Goal: Task Accomplishment & Management: Manage account settings

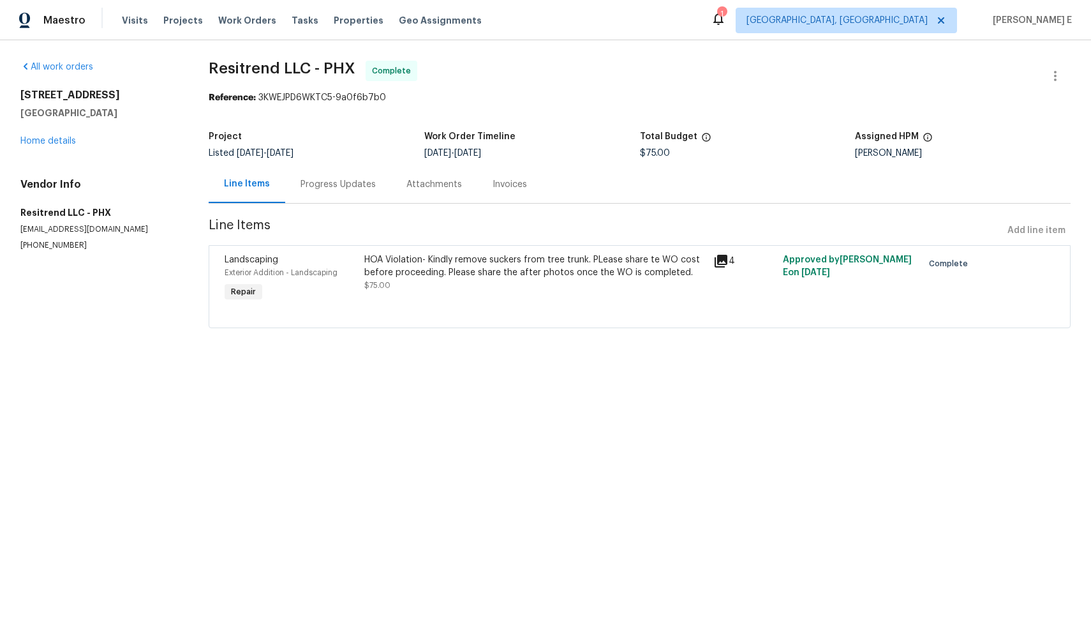
click at [500, 253] on div "HOA Violation- Kindly remove suckers from tree trunk. PLease share te WO cost b…" at bounding box center [534, 266] width 341 height 26
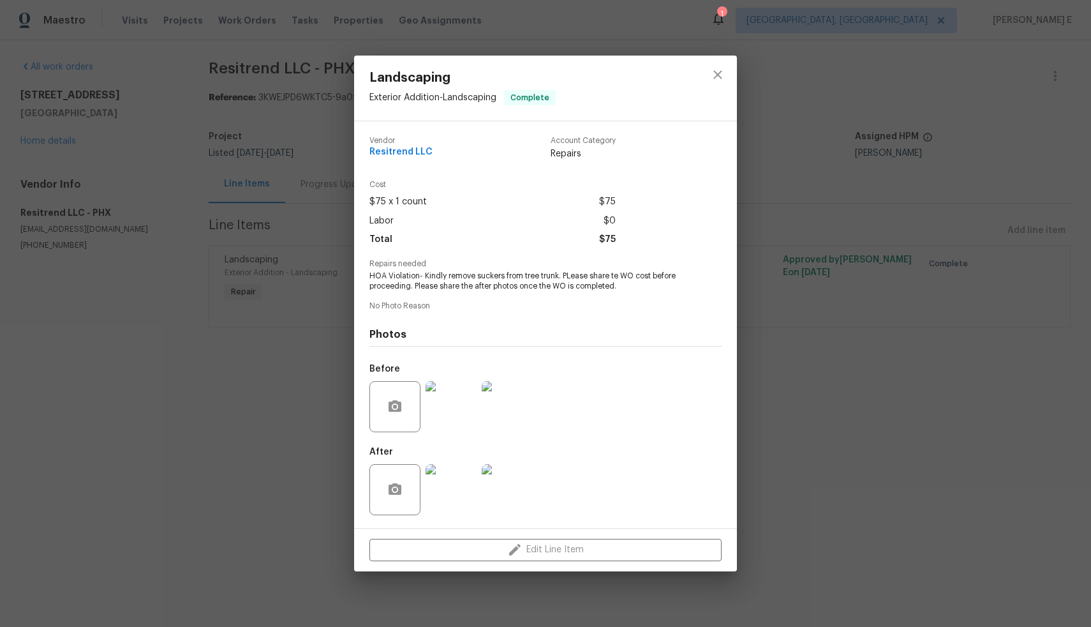
click at [446, 485] on img at bounding box center [451, 489] width 51 height 51
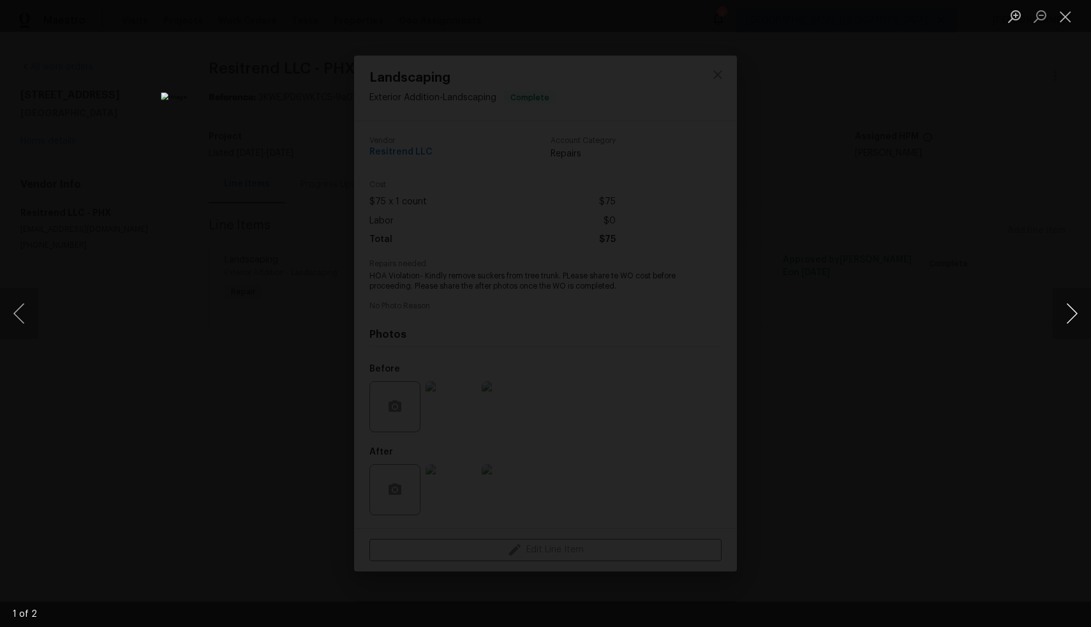
click at [1075, 316] on button "Next image" at bounding box center [1072, 313] width 38 height 51
click at [863, 367] on div "Lightbox" at bounding box center [545, 313] width 1091 height 627
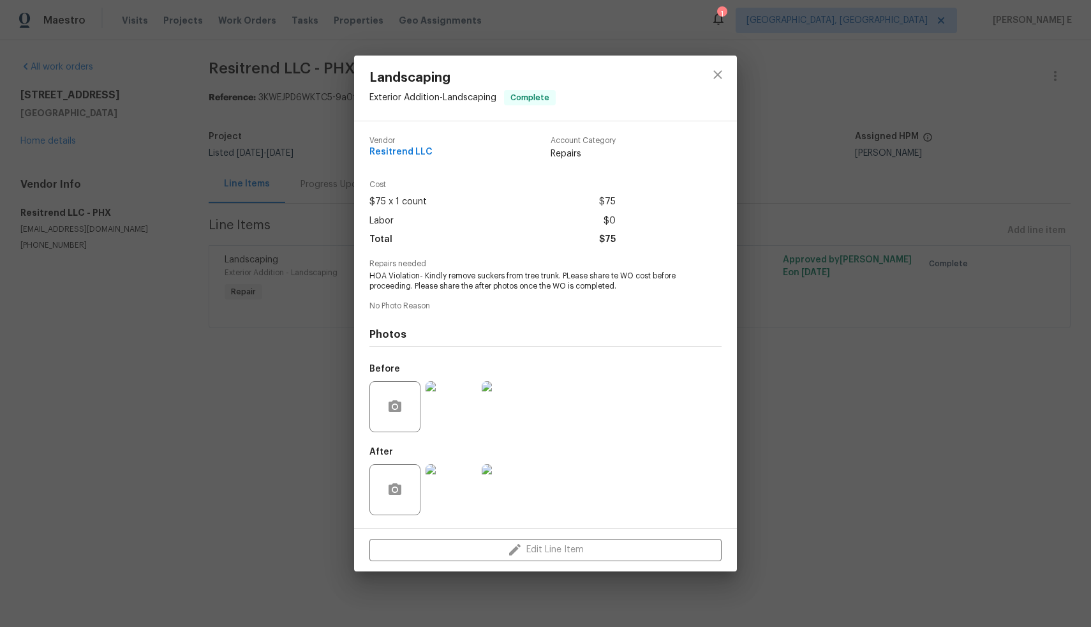
click at [464, 402] on img at bounding box center [451, 406] width 51 height 51
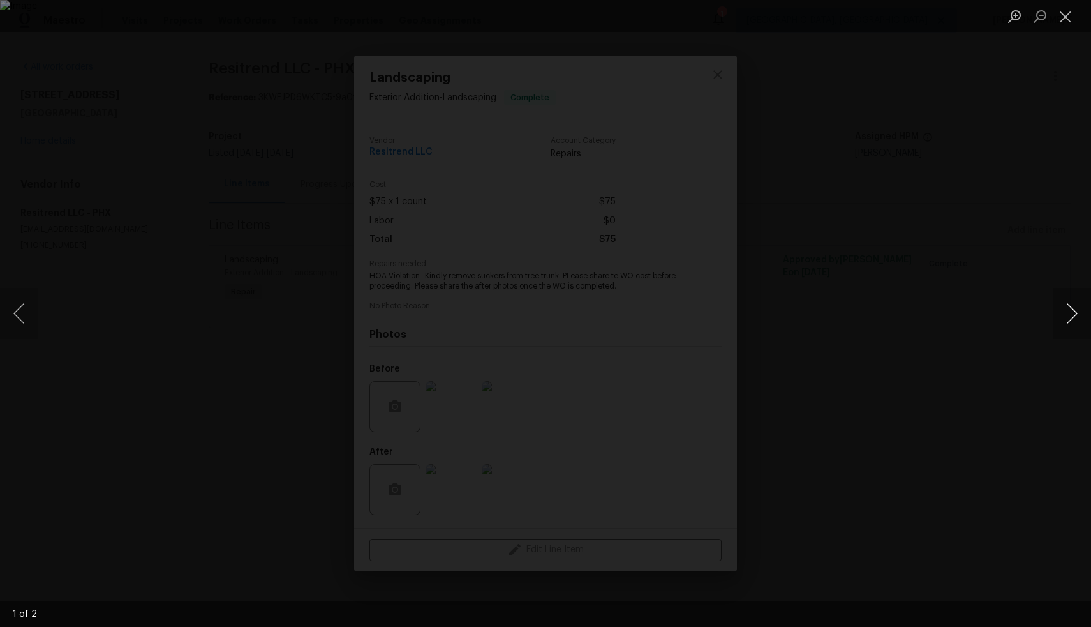
click at [1076, 309] on button "Next image" at bounding box center [1072, 313] width 38 height 51
click at [950, 327] on div "Lightbox" at bounding box center [545, 313] width 1091 height 627
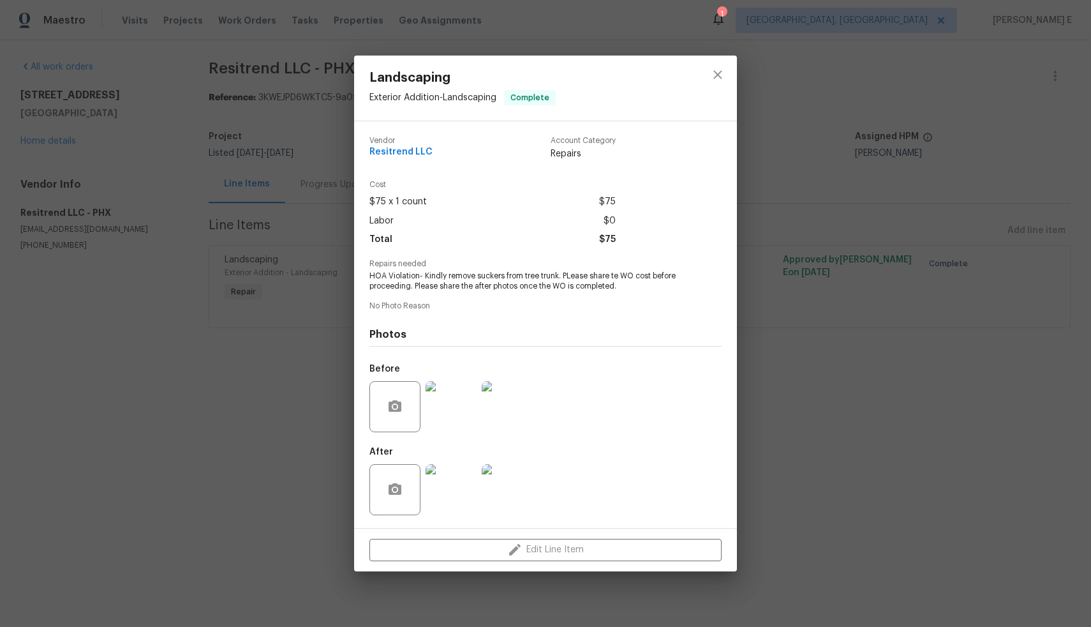
click at [457, 482] on img at bounding box center [451, 489] width 51 height 51
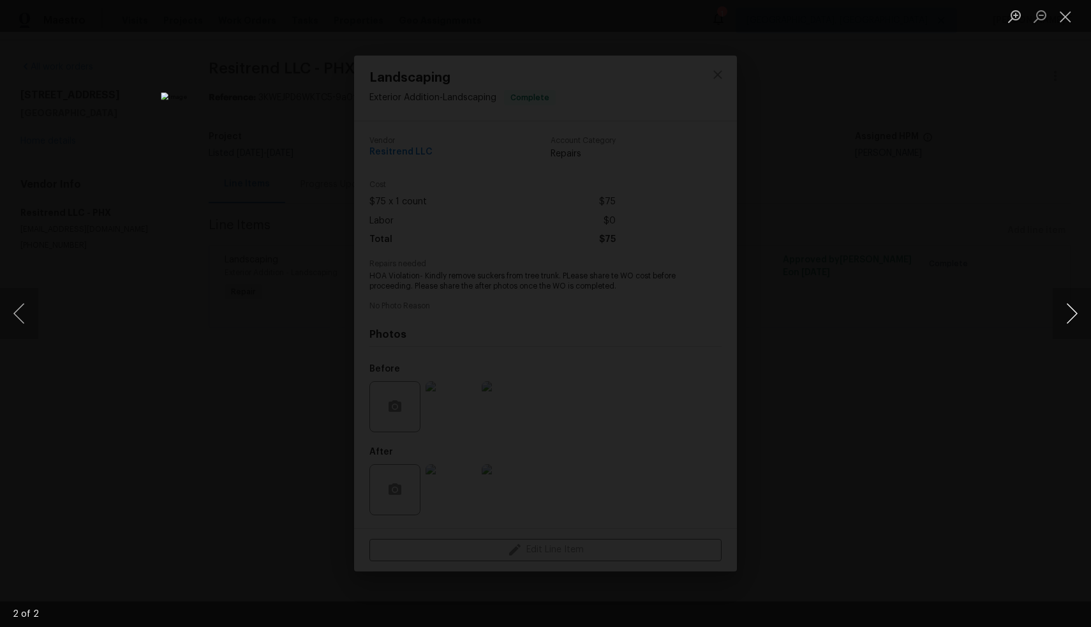
click at [1061, 325] on button "Next image" at bounding box center [1072, 313] width 38 height 51
click at [17, 309] on button "Previous image" at bounding box center [19, 313] width 38 height 51
click at [250, 29] on div "Lightbox" at bounding box center [545, 16] width 1091 height 32
click at [243, 202] on div "Lightbox" at bounding box center [545, 313] width 1091 height 627
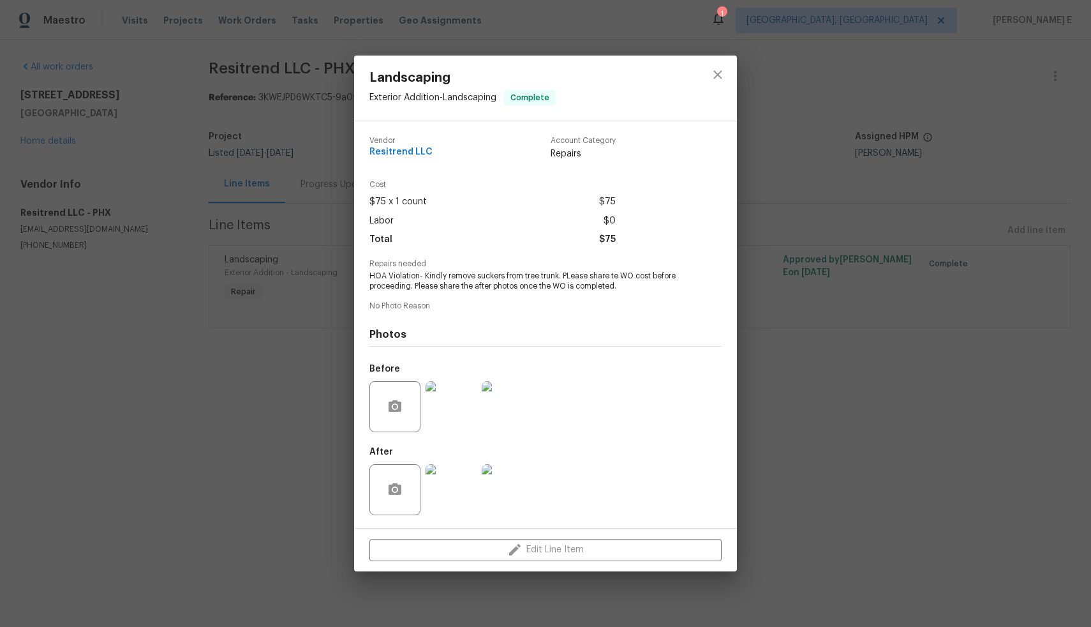
click at [251, 342] on div "Landscaping Exterior Addition - Landscaping Complete Vendor Resitrend LLC Accou…" at bounding box center [545, 313] width 1091 height 627
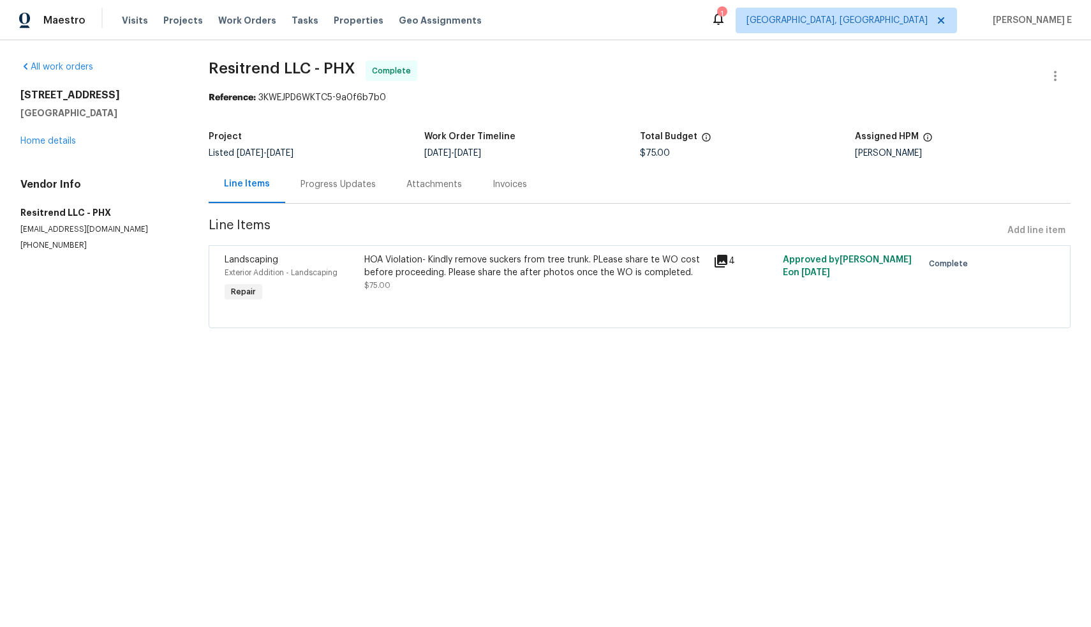
click at [357, 193] on div "Progress Updates" at bounding box center [338, 184] width 106 height 38
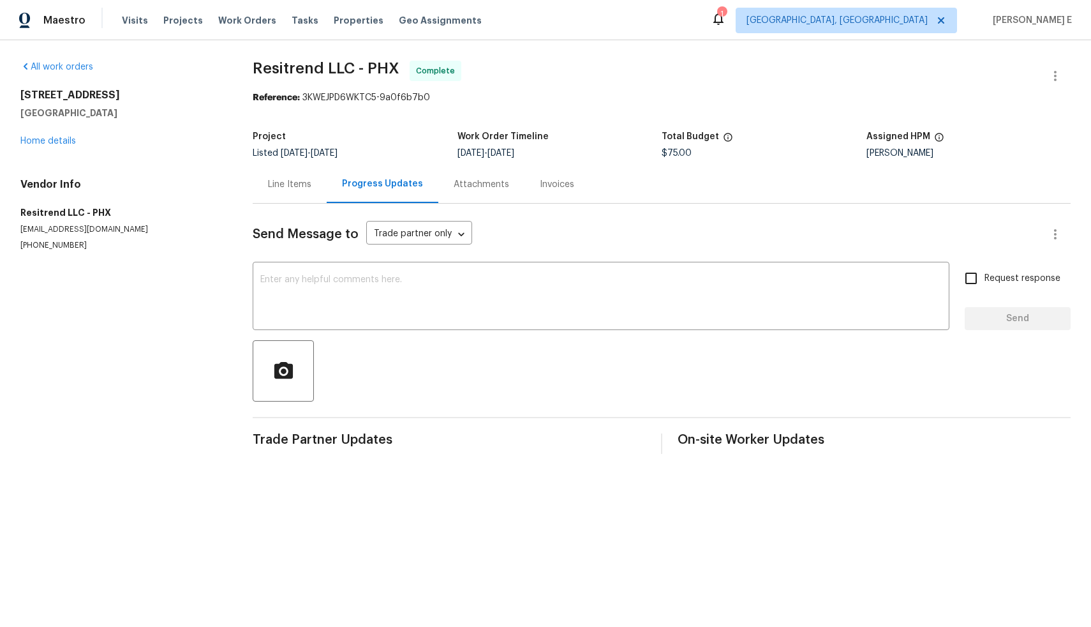
click at [286, 182] on div "Line Items" at bounding box center [289, 184] width 43 height 13
